Goal: Transaction & Acquisition: Subscribe to service/newsletter

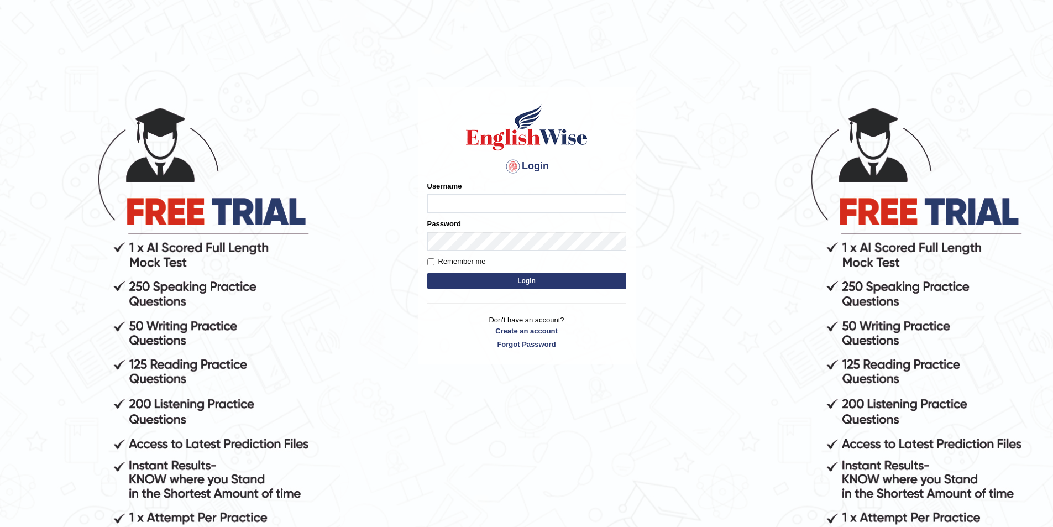
type input "sudhesh2025"
click at [521, 279] on button "Login" at bounding box center [526, 281] width 199 height 17
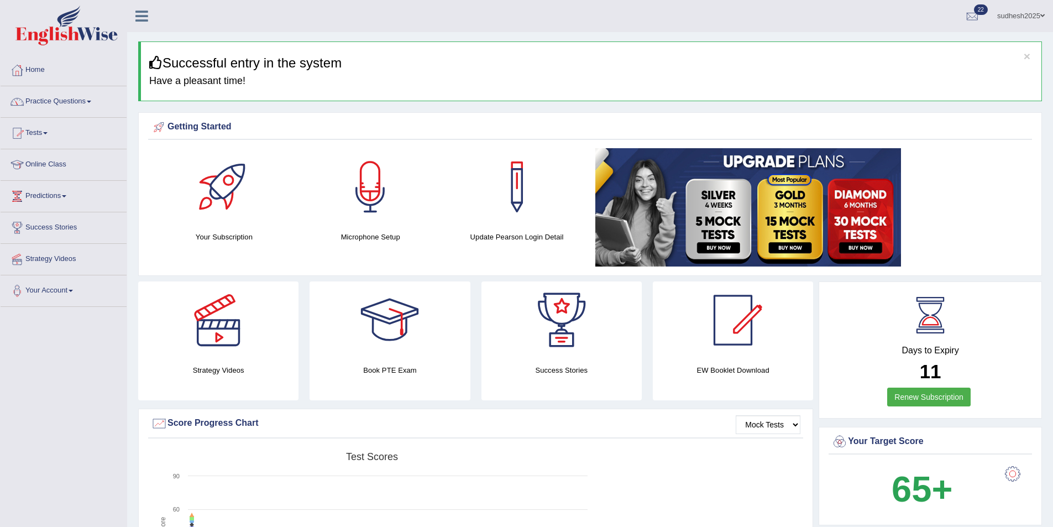
click at [56, 101] on link "Practice Questions" at bounding box center [64, 100] width 126 height 28
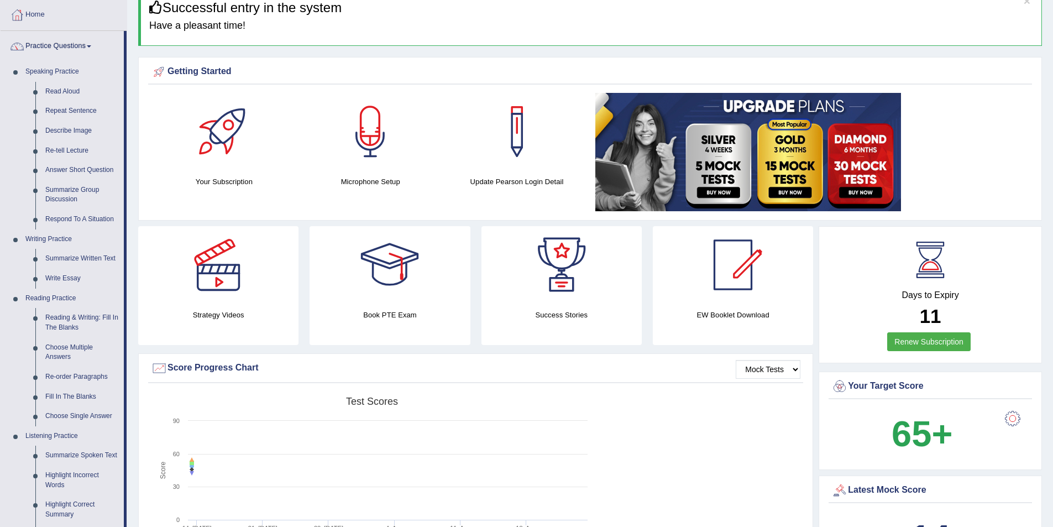
scroll to position [111, 0]
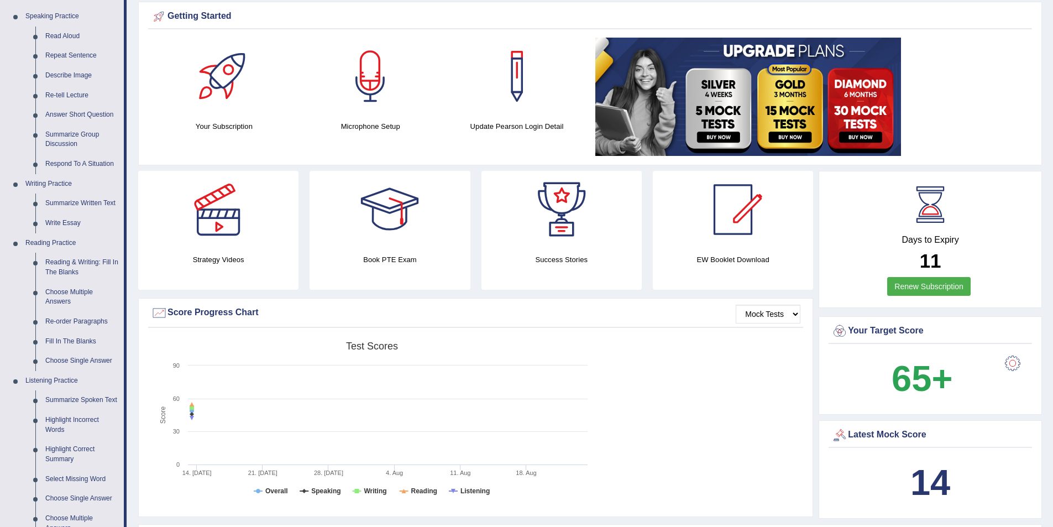
click at [936, 287] on link "Renew Subscription" at bounding box center [928, 286] width 83 height 19
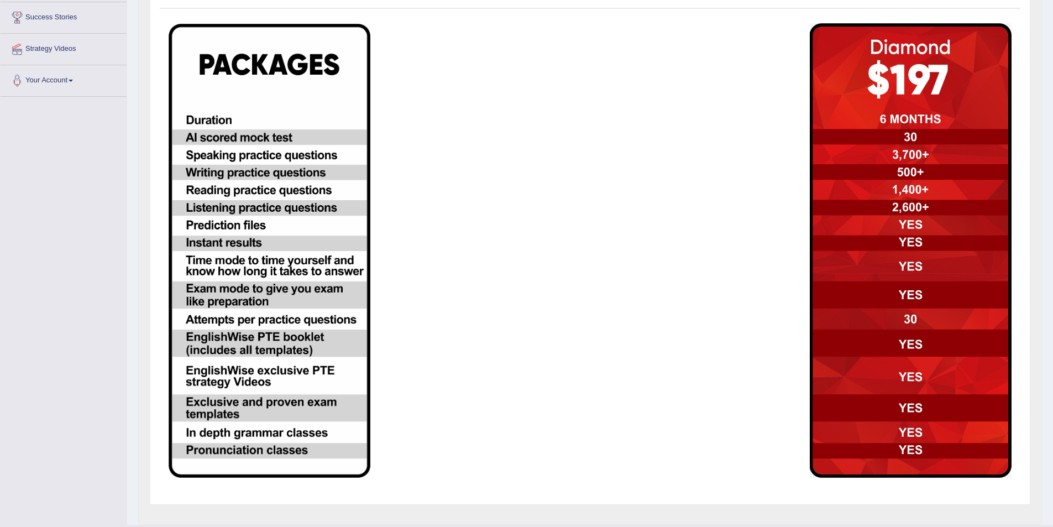
scroll to position [191, 0]
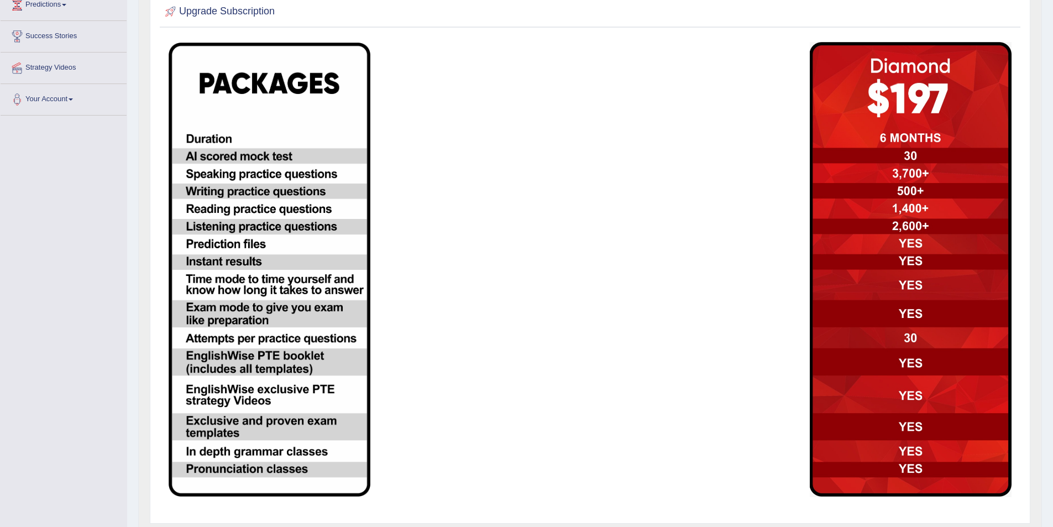
click at [681, 185] on td at bounding box center [698, 269] width 214 height 467
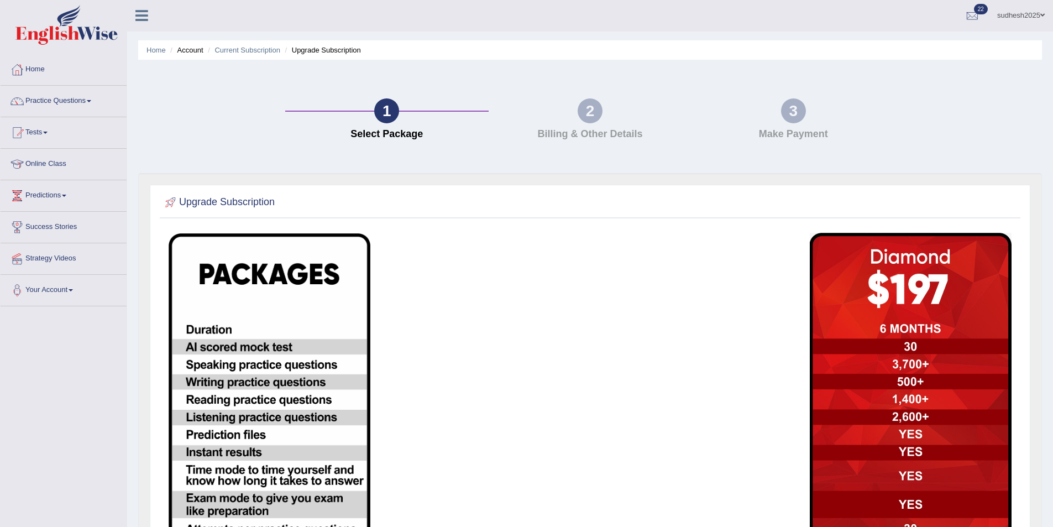
scroll to position [0, 0]
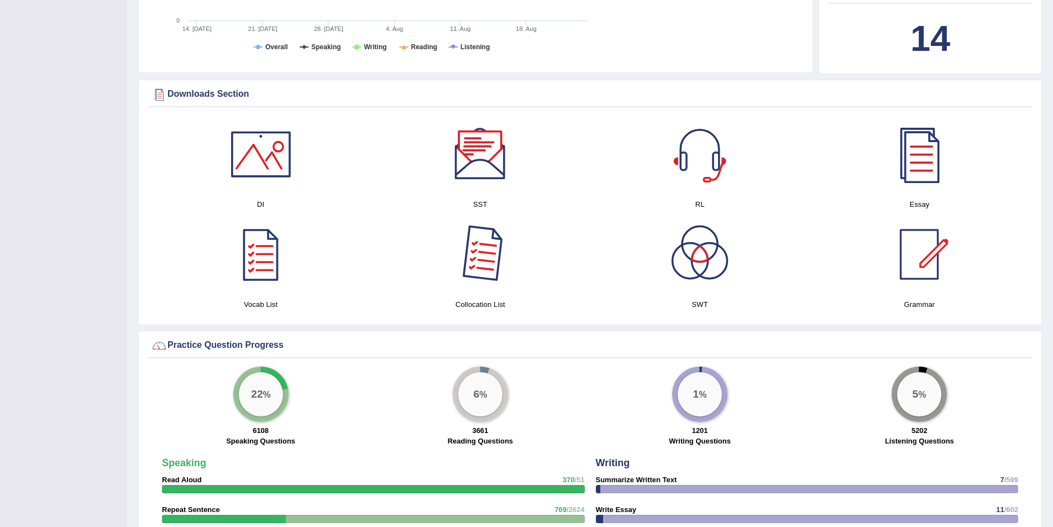
scroll to position [498, 0]
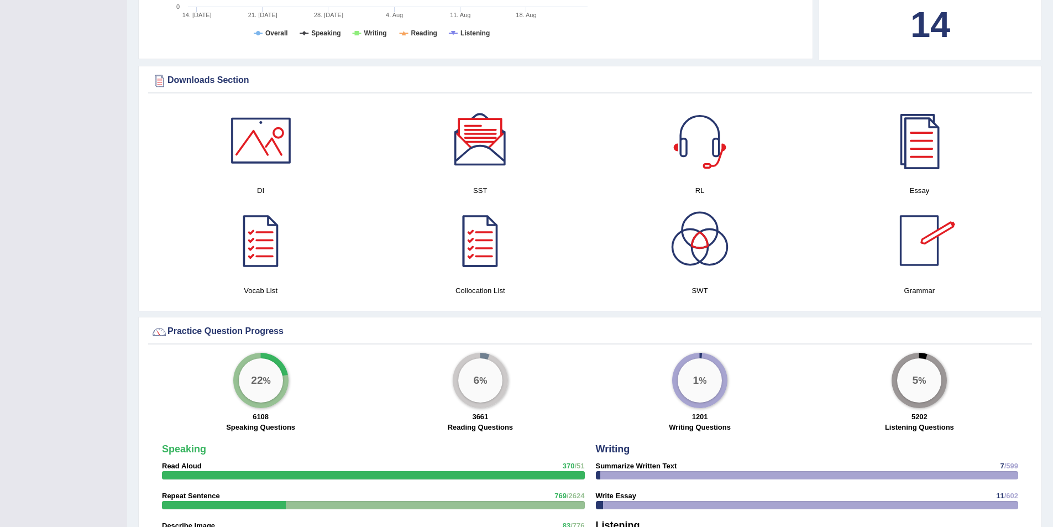
click at [926, 249] on div at bounding box center [919, 240] width 77 height 77
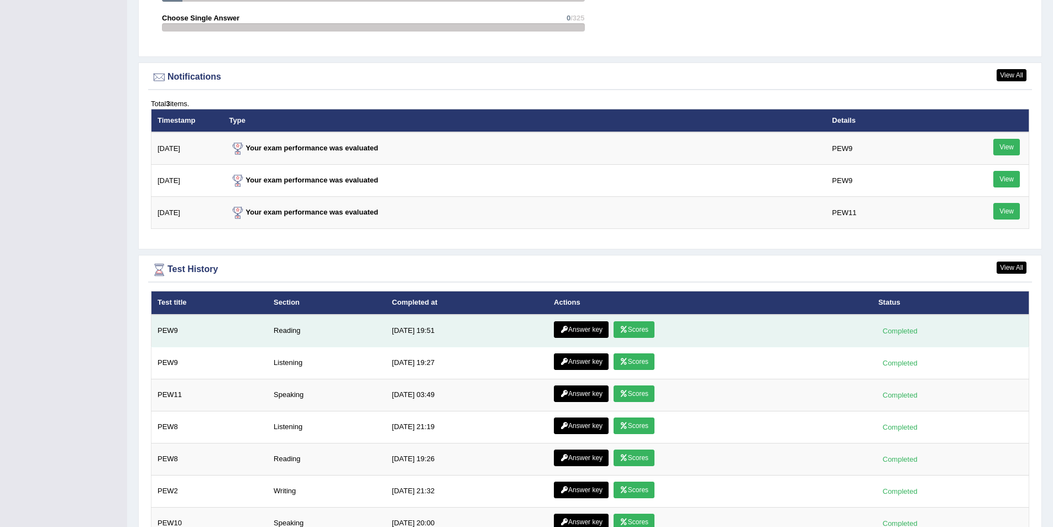
scroll to position [1279, 0]
